Goal: Task Accomplishment & Management: Manage account settings

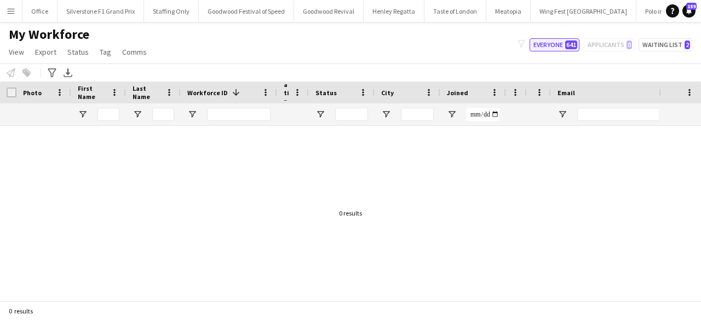
click at [547, 42] on button "Everyone 641" at bounding box center [555, 44] width 50 height 13
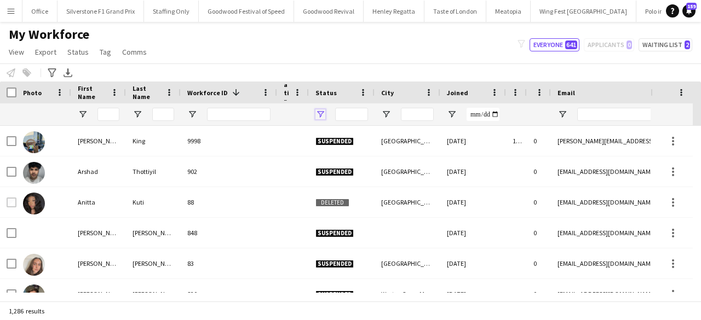
click at [320, 117] on span "Open Filter Menu" at bounding box center [320, 115] width 10 height 10
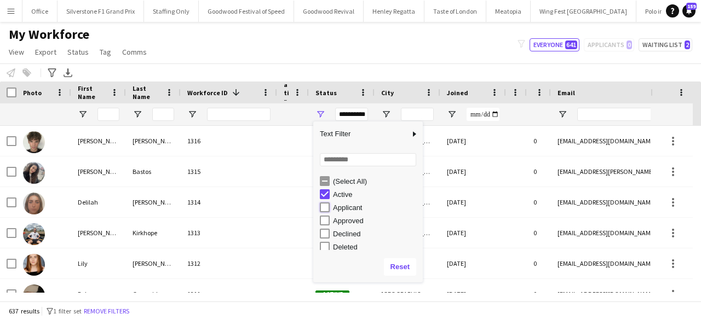
type input "**********"
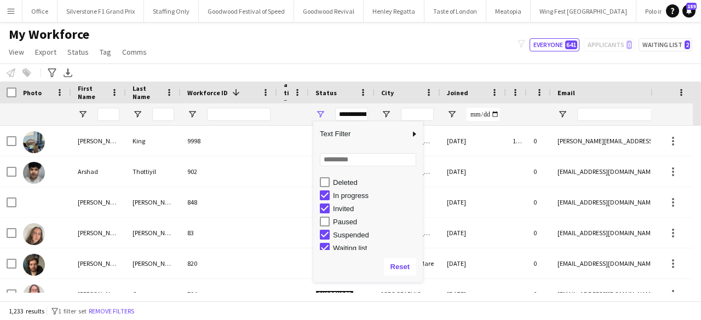
scroll to position [69, 0]
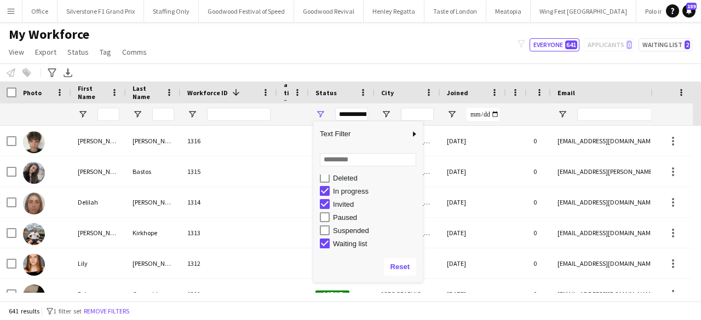
click at [315, 57] on div "My Workforce View Views Default view Glenn BD's Payroll New Starters New view U…" at bounding box center [350, 44] width 701 height 37
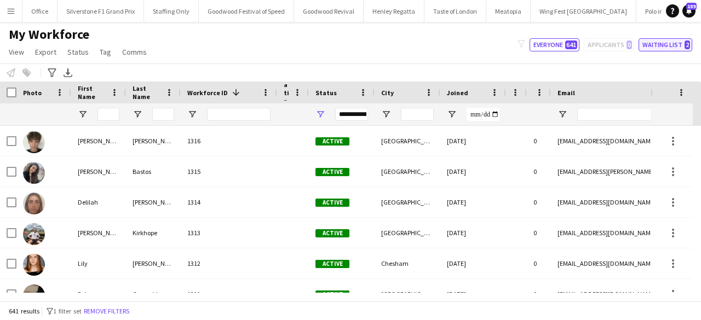
click at [680, 45] on button "Waiting list 2" at bounding box center [665, 44] width 54 height 13
type input "**********"
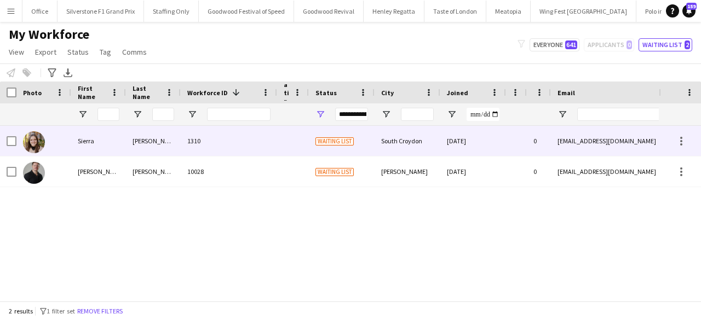
click at [526, 140] on div at bounding box center [516, 141] width 21 height 30
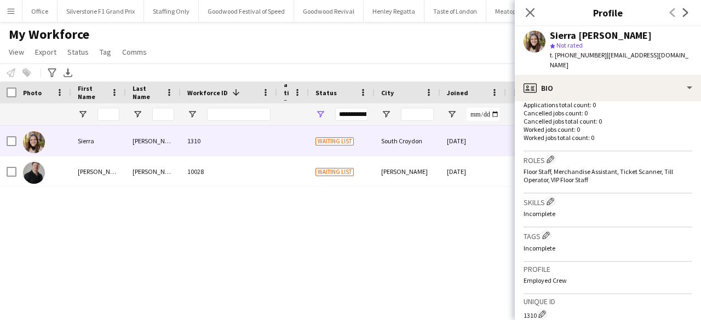
scroll to position [285, 0]
click at [546, 230] on app-icon "Edit crew company tags" at bounding box center [546, 234] width 8 height 8
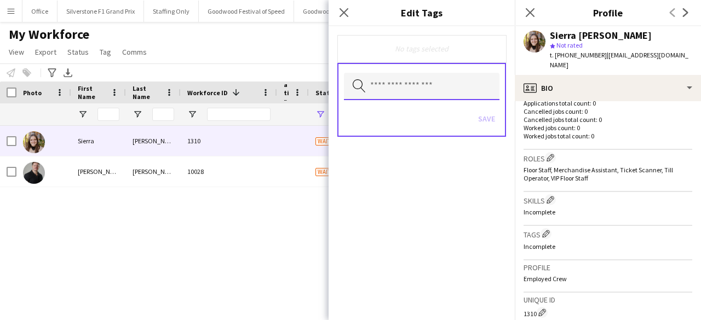
click at [438, 87] on input "text" at bounding box center [422, 86] width 156 height 27
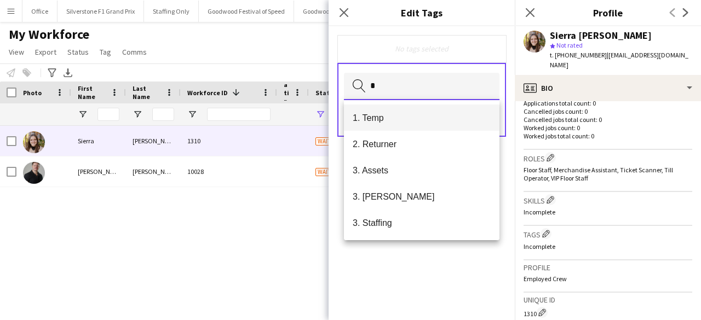
type input "*"
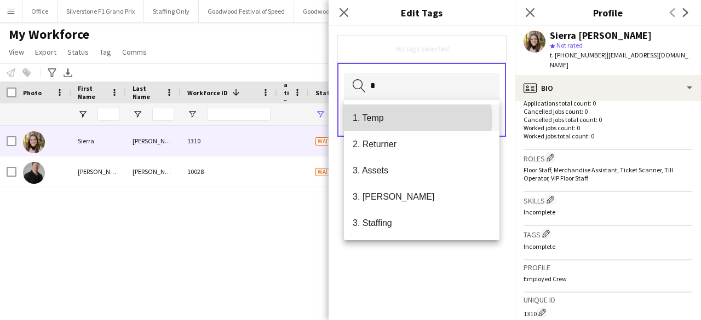
click at [412, 119] on span "1. Temp" at bounding box center [422, 118] width 138 height 10
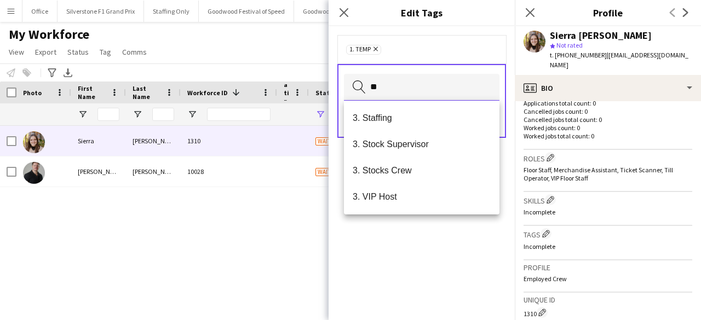
type input "*"
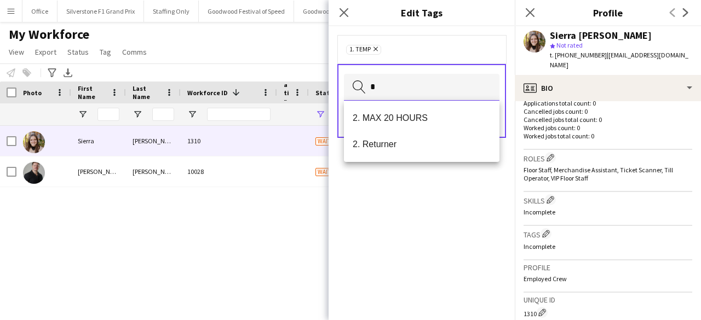
type input "*"
click at [412, 119] on span "2. MAX 20 HOURS" at bounding box center [422, 118] width 138 height 10
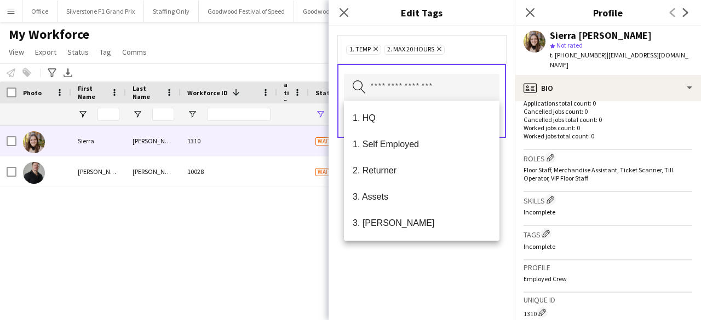
click at [411, 263] on div "1. Temp Remove 2. MAX 20 HOURS Remove Search by tag name Save" at bounding box center [422, 173] width 186 height 294
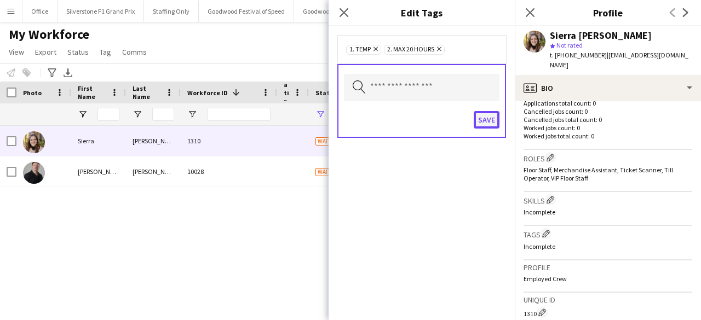
click at [490, 114] on button "Save" at bounding box center [487, 120] width 26 height 18
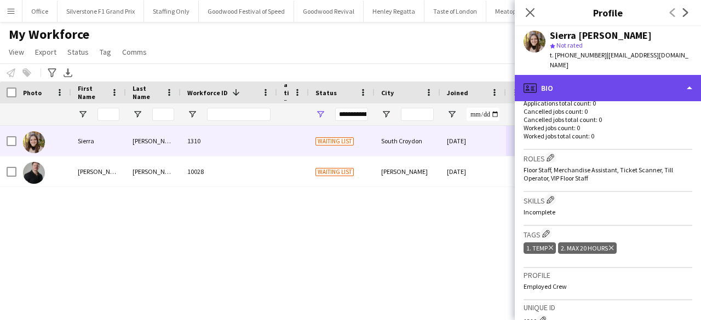
click at [552, 77] on div "profile Bio" at bounding box center [608, 88] width 186 height 26
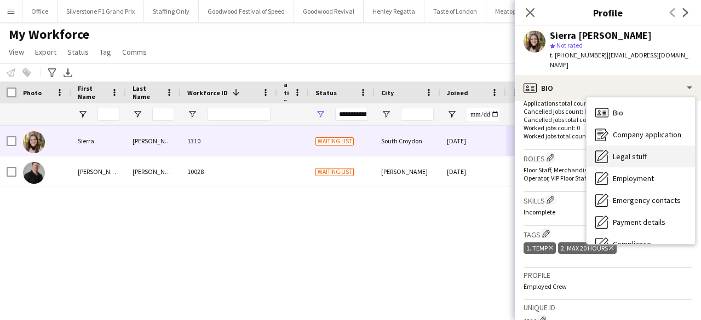
click at [622, 146] on div "Legal stuff Legal stuff" at bounding box center [640, 157] width 108 height 22
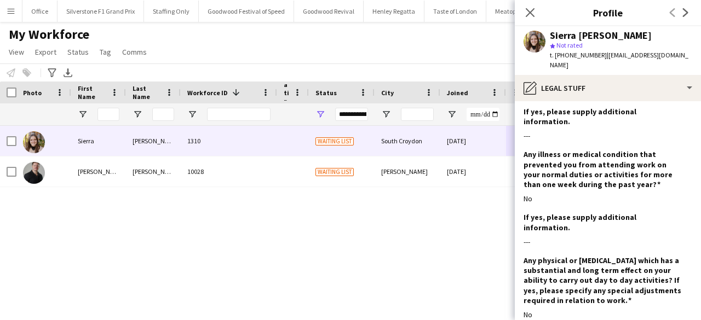
scroll to position [1451, 0]
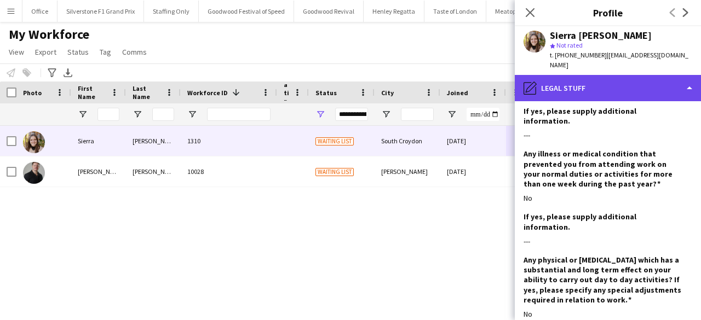
click at [598, 75] on div "pencil4 Legal stuff" at bounding box center [608, 88] width 186 height 26
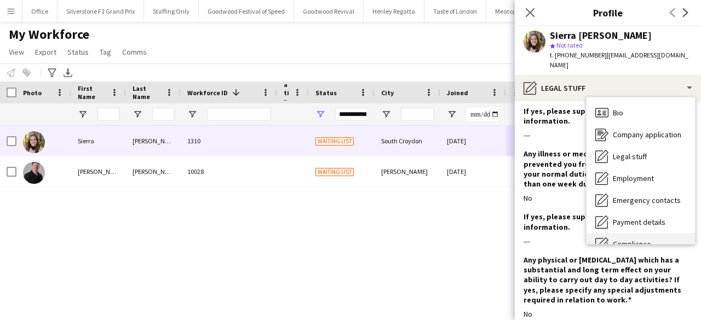
click at [644, 239] on span "Compliance" at bounding box center [632, 244] width 38 height 10
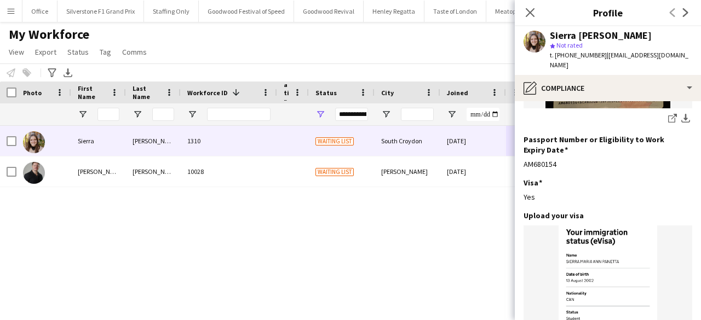
scroll to position [250, 0]
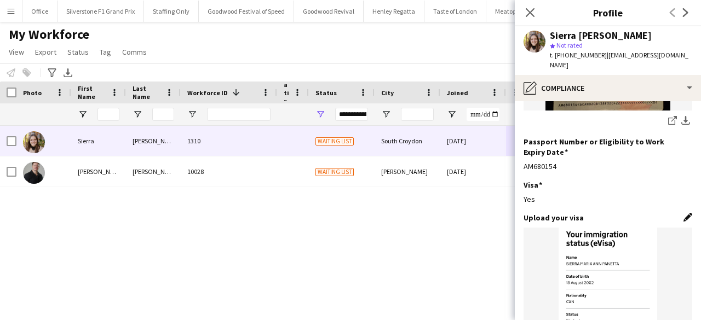
click at [683, 213] on app-icon "Edit this field" at bounding box center [687, 217] width 9 height 9
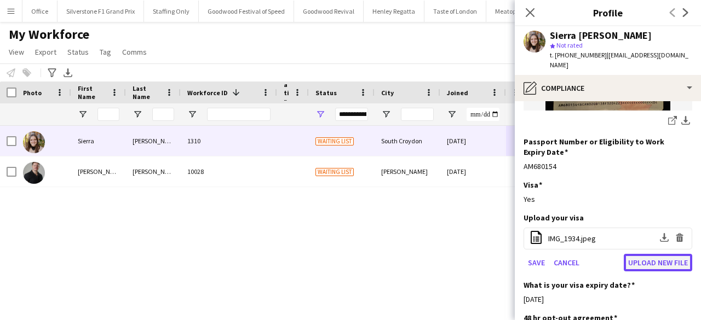
click at [654, 254] on button "Upload new file" at bounding box center [658, 263] width 68 height 18
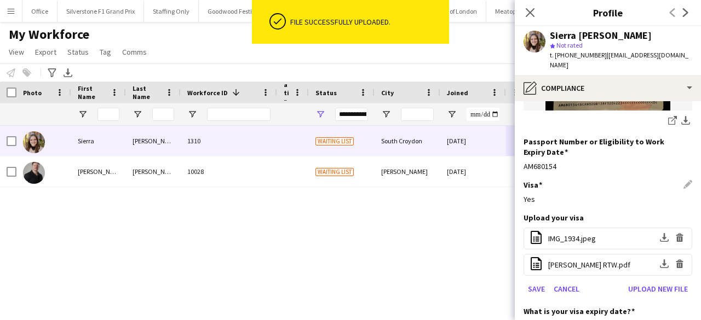
scroll to position [377, 0]
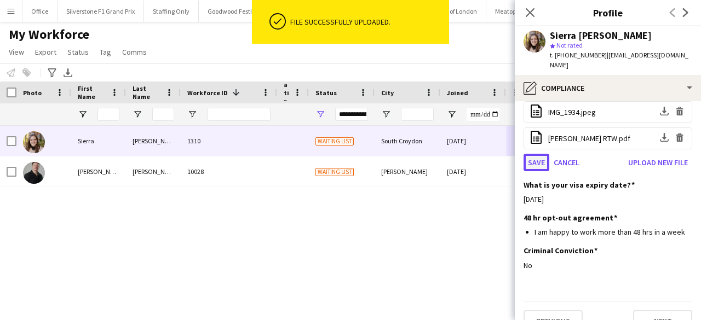
click at [533, 154] on button "Save" at bounding box center [536, 163] width 26 height 18
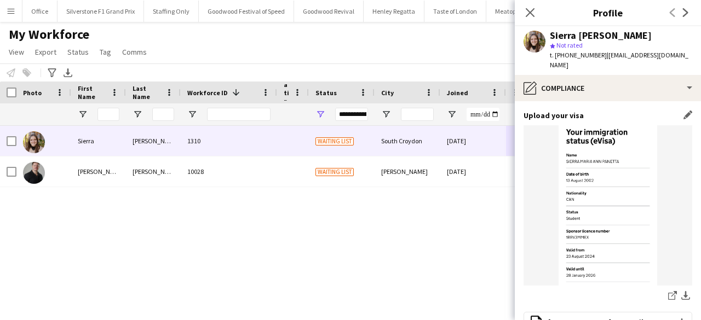
scroll to position [352, 0]
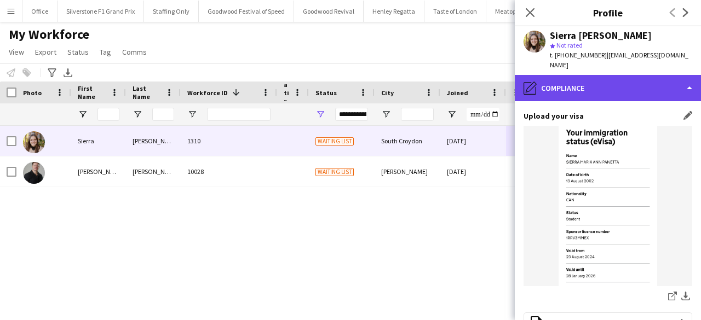
click at [565, 80] on div "pencil4 Compliance" at bounding box center [608, 88] width 186 height 26
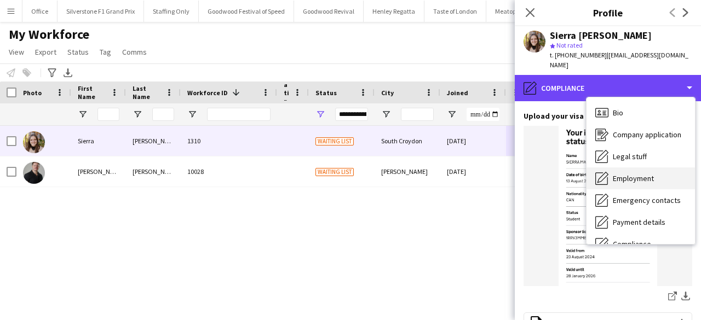
scroll to position [81, 0]
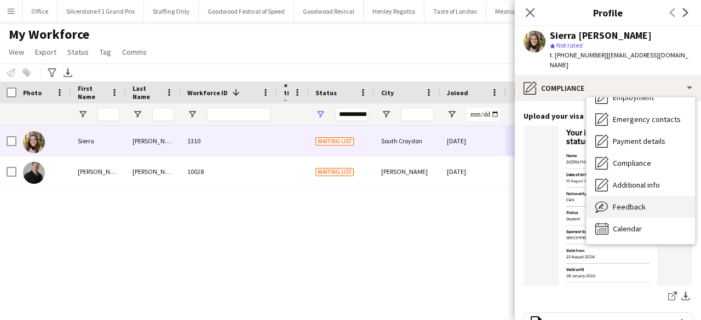
click at [630, 202] on span "Feedback" at bounding box center [629, 207] width 33 height 10
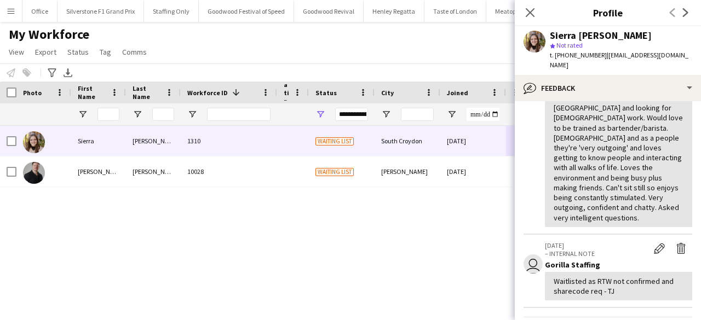
scroll to position [254, 0]
click at [654, 241] on app-icon "Edit internal note" at bounding box center [659, 246] width 11 height 11
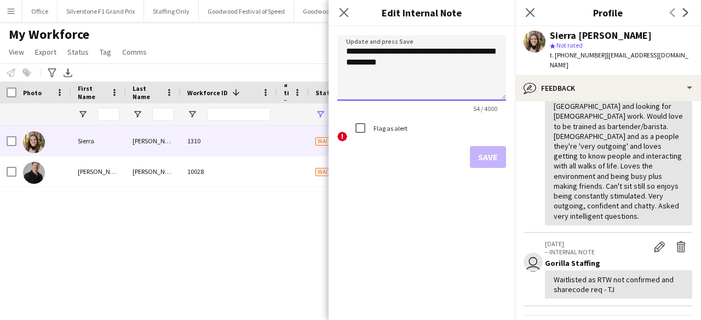
click at [484, 71] on textarea "**********" at bounding box center [421, 68] width 169 height 66
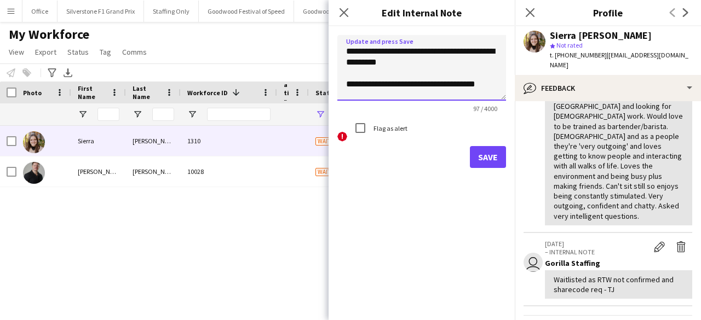
scroll to position [1, 0]
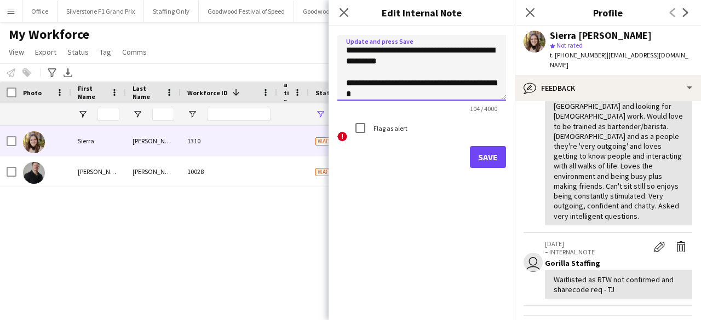
type textarea "**********"
click at [487, 153] on button "Save" at bounding box center [488, 157] width 36 height 22
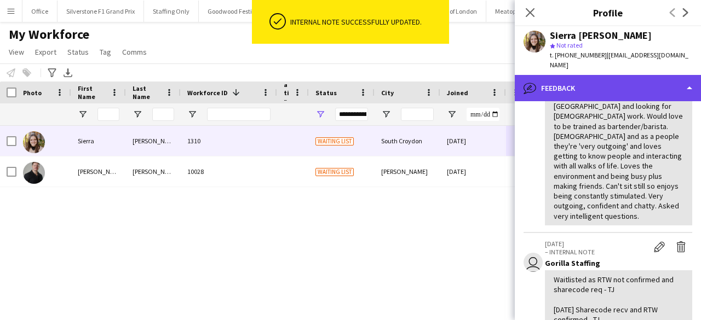
click at [569, 80] on div "bubble-pencil Feedback" at bounding box center [608, 88] width 186 height 26
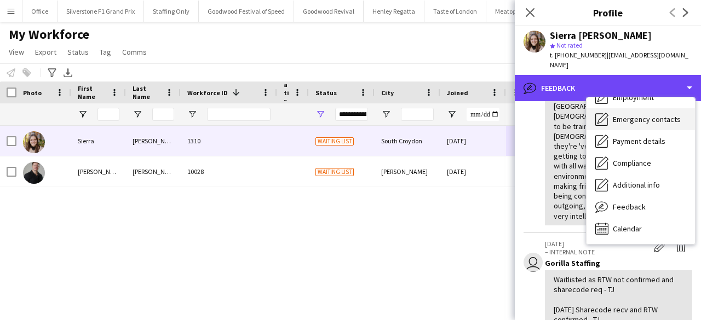
scroll to position [0, 0]
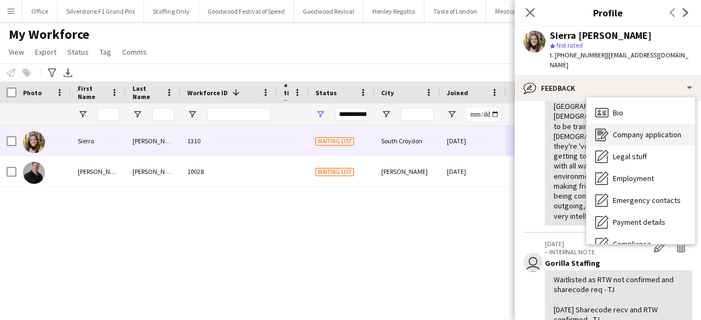
click at [619, 130] on span "Company application" at bounding box center [647, 135] width 68 height 10
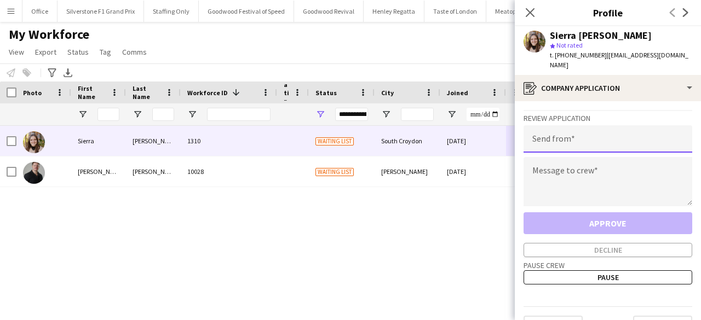
click at [556, 133] on input "email" at bounding box center [607, 138] width 169 height 27
paste input "**********"
type input "**********"
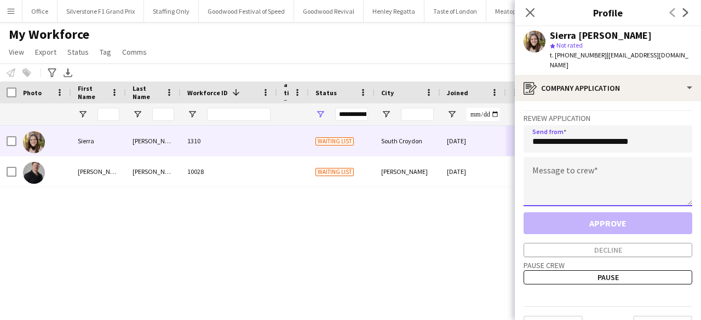
click at [551, 166] on textarea at bounding box center [607, 181] width 169 height 49
paste textarea "**********"
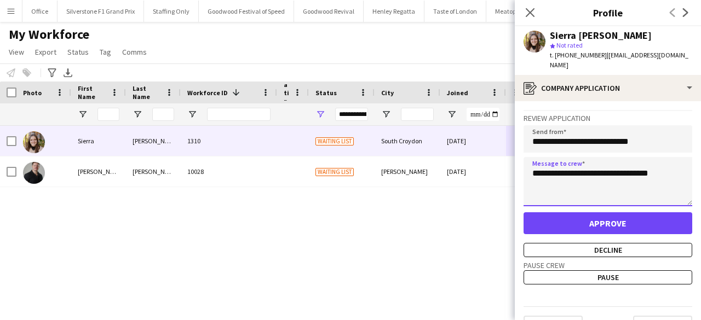
type textarea "**********"
click at [617, 52] on span "| sierrapanetta@icloud.com" at bounding box center [619, 60] width 139 height 18
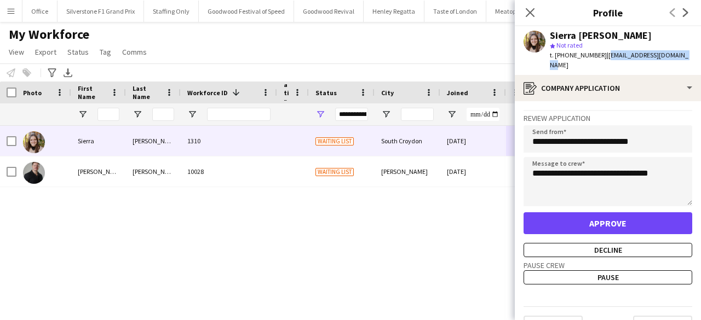
copy span "sierrapanetta@icloud.com"
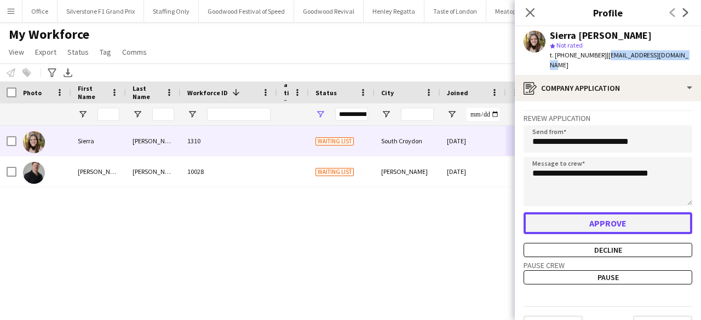
click at [590, 212] on button "Approve" at bounding box center [607, 223] width 169 height 22
